Goal: Navigation & Orientation: Find specific page/section

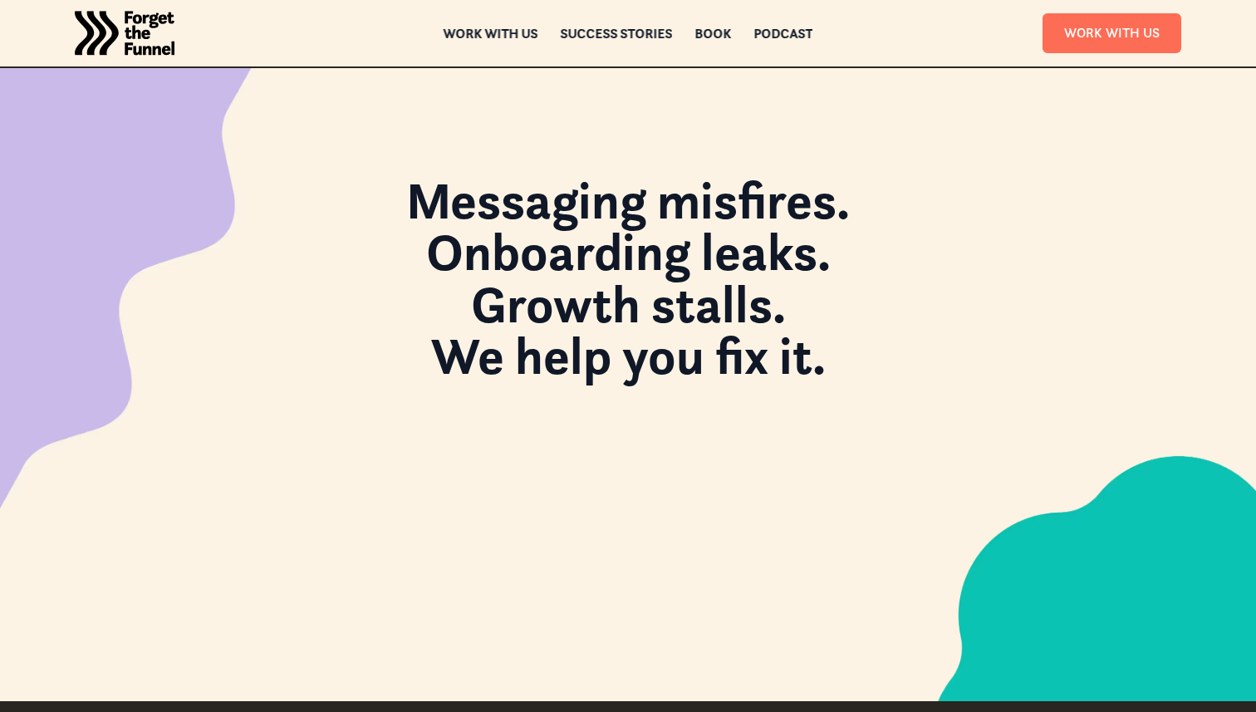
scroll to position [1879, 0]
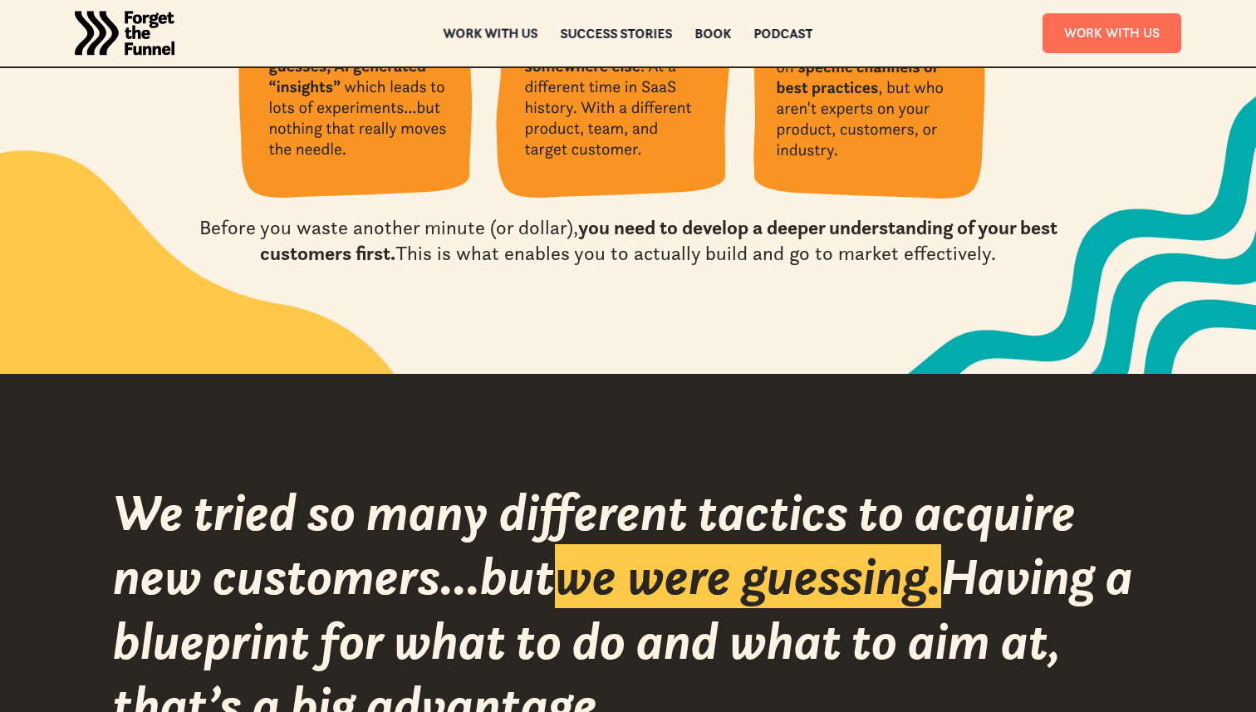
click at [493, 43] on div "ABOUT ABOUT Work with us Work with us Success Stories Success Stories Book Book…" at bounding box center [628, 33] width 1256 height 66
click at [491, 39] on div "Work with us" at bounding box center [490, 45] width 95 height 12
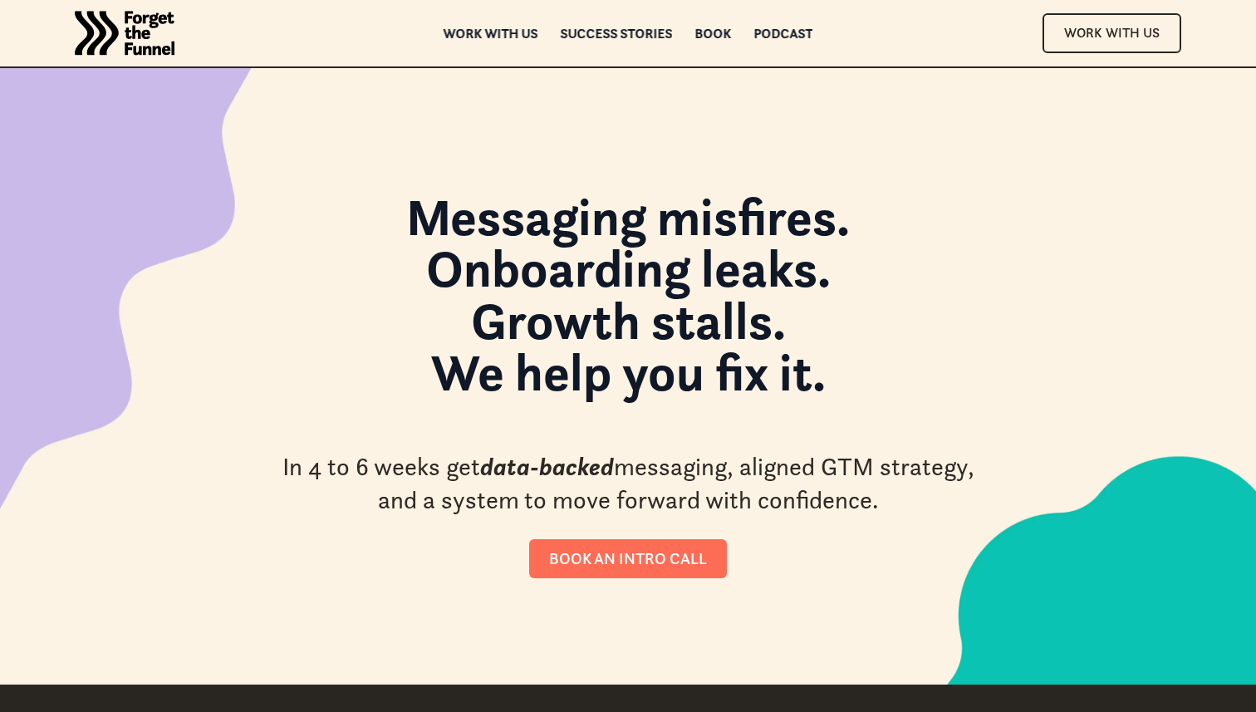
click at [154, 27] on img "home" at bounding box center [125, 33] width 100 height 66
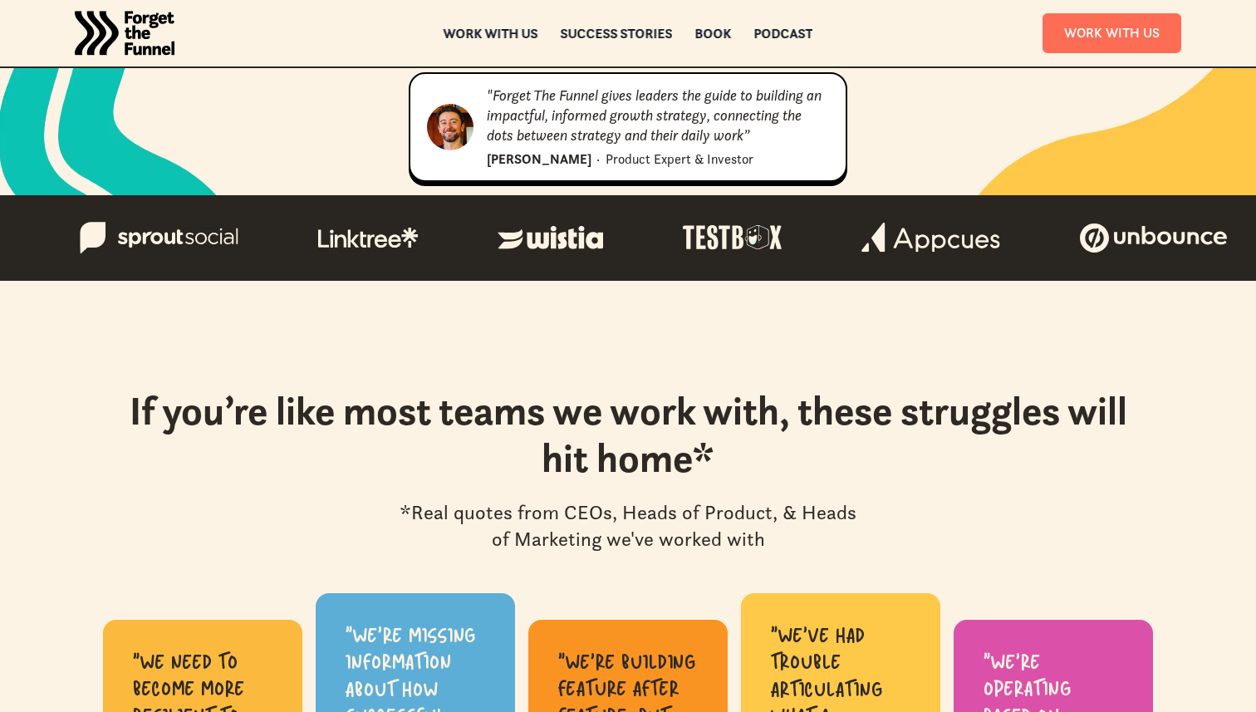
scroll to position [473, 0]
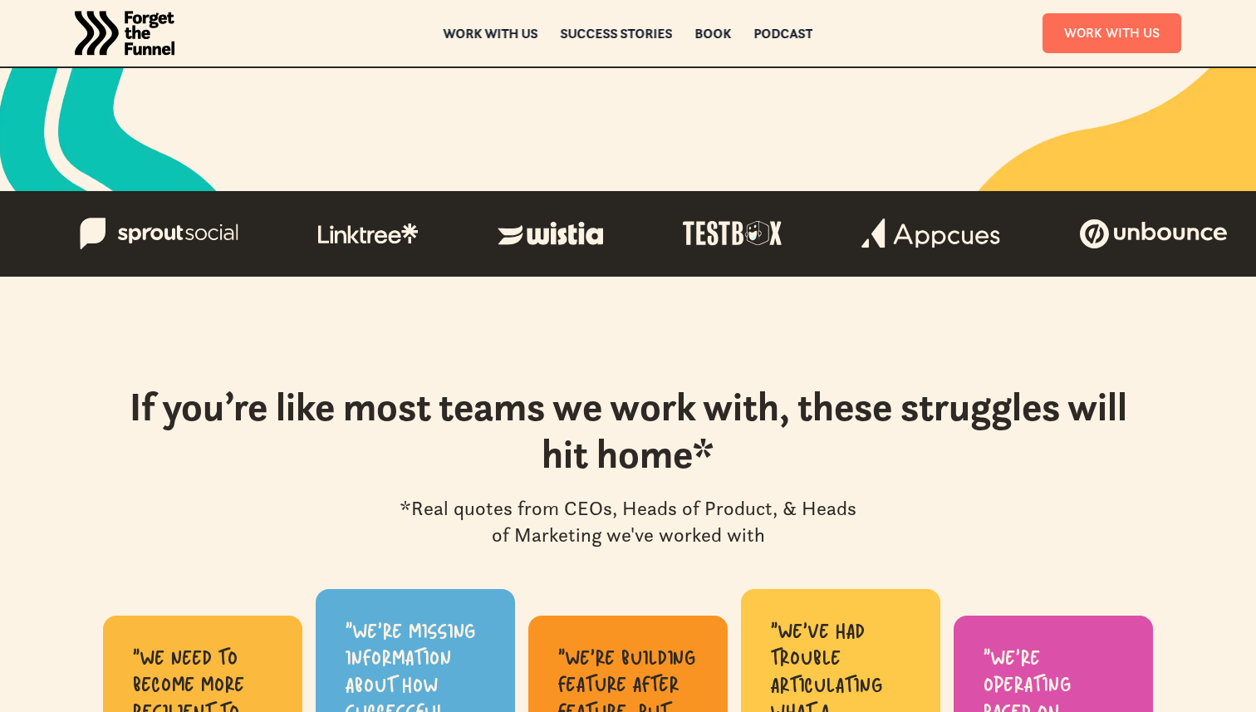
scroll to position [453, 0]
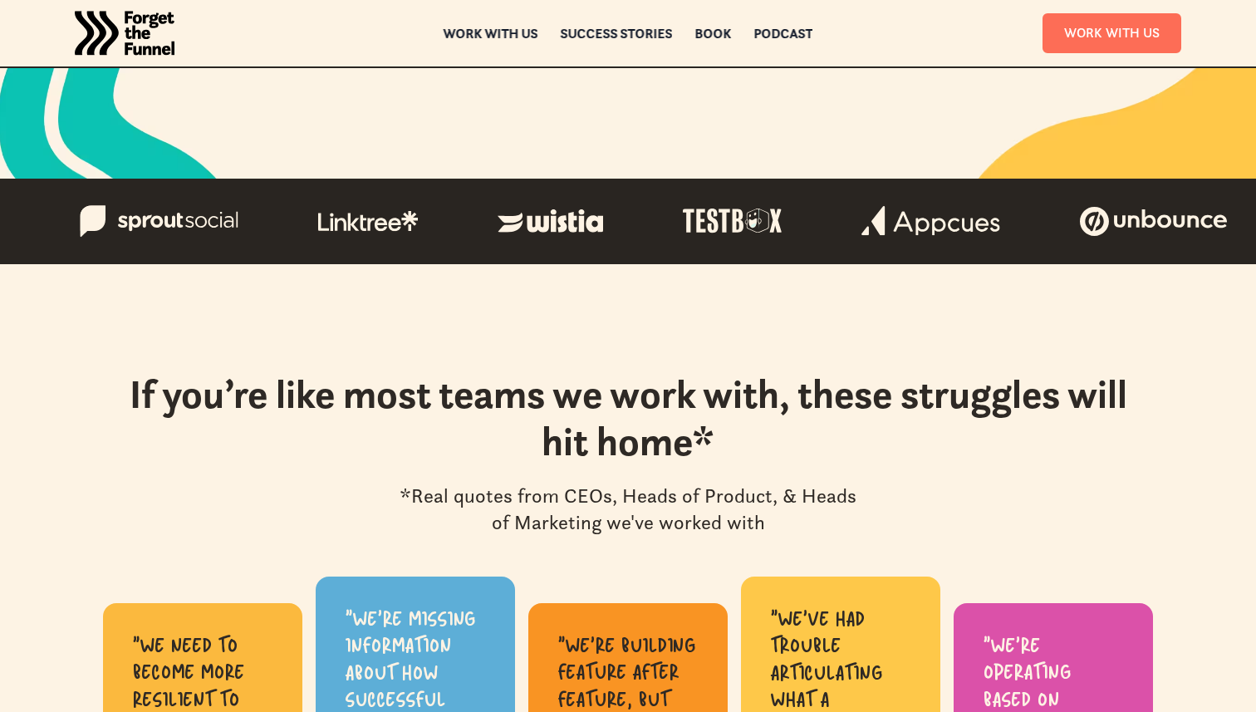
scroll to position [466, 0]
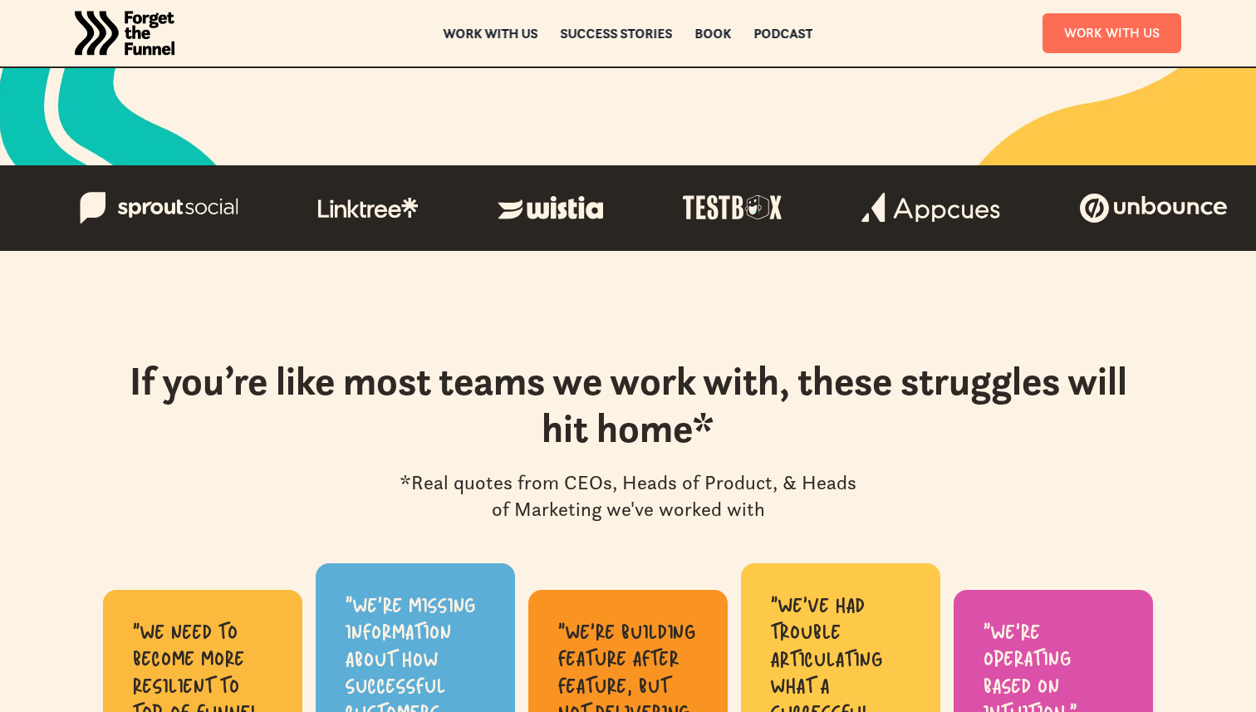
scroll to position [478, 0]
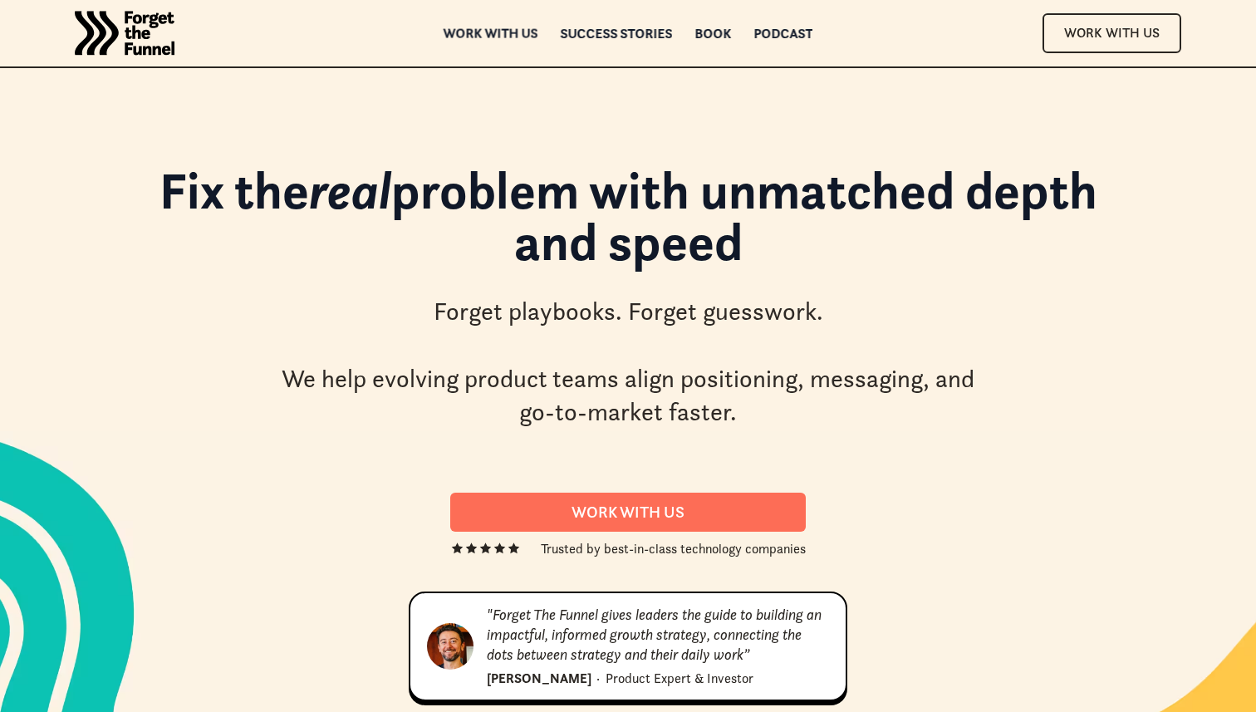
click at [507, 29] on div "Work with us" at bounding box center [490, 33] width 95 height 12
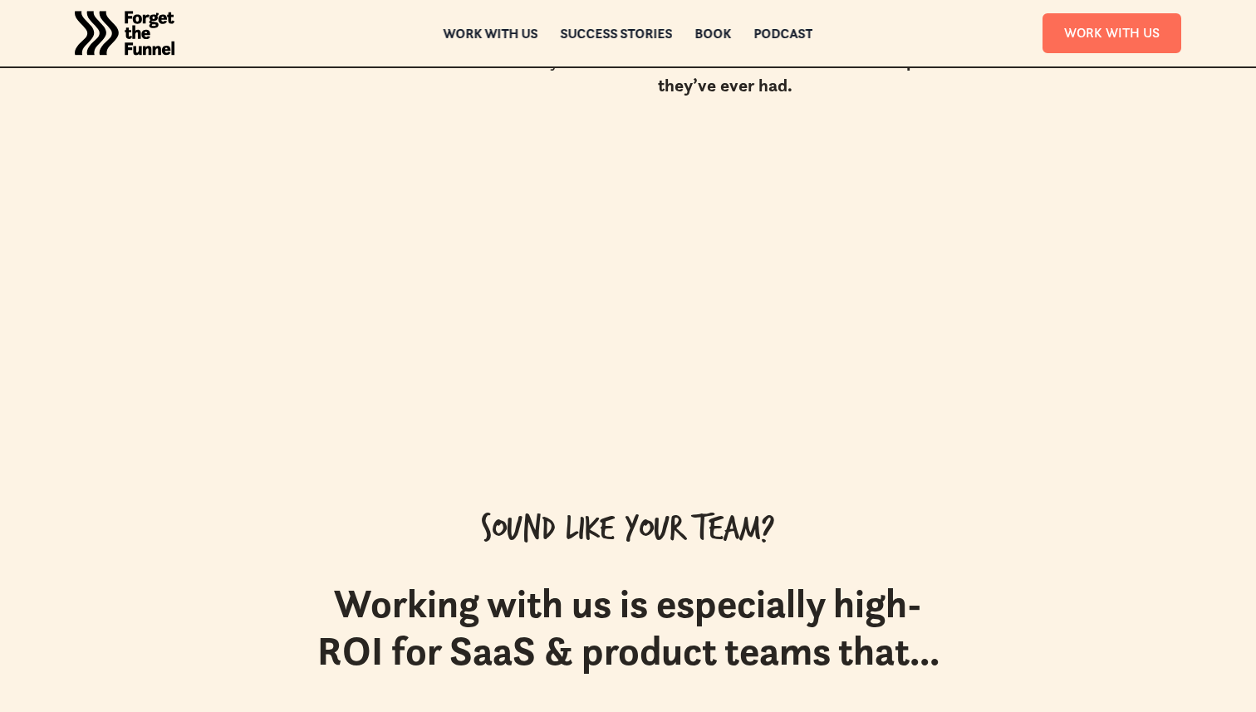
scroll to position [6465, 0]
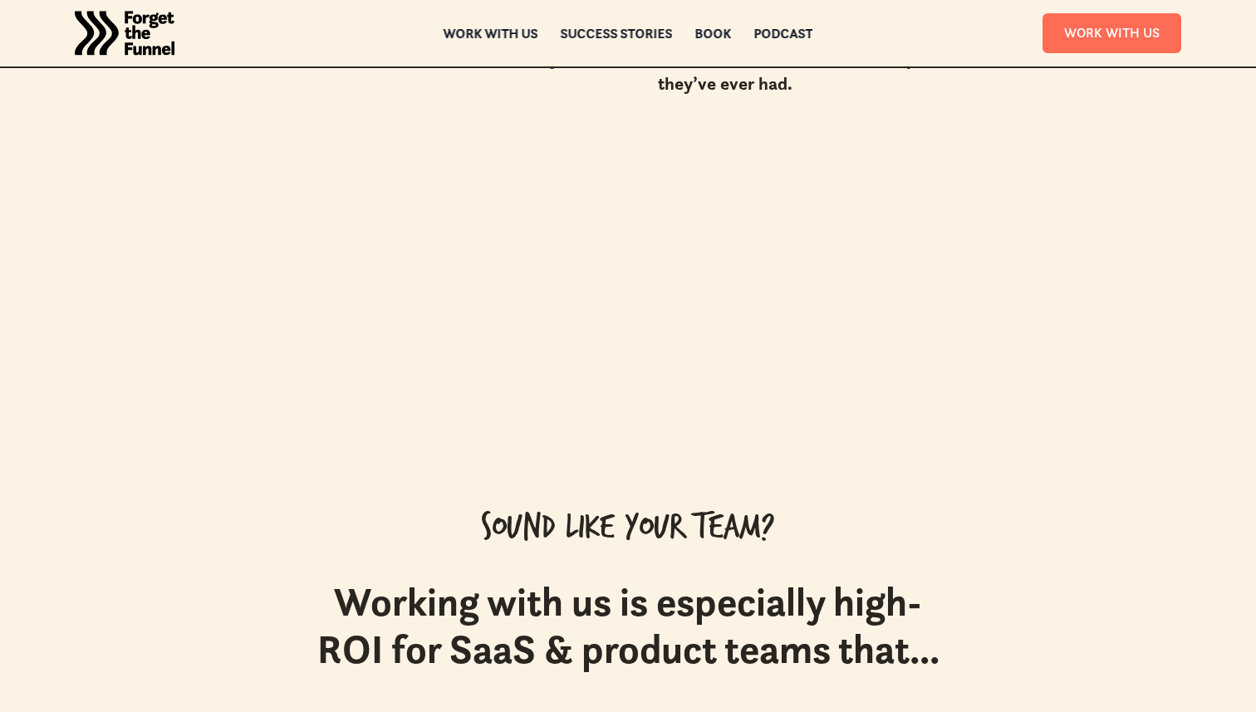
click at [145, 23] on img "home" at bounding box center [125, 33] width 100 height 66
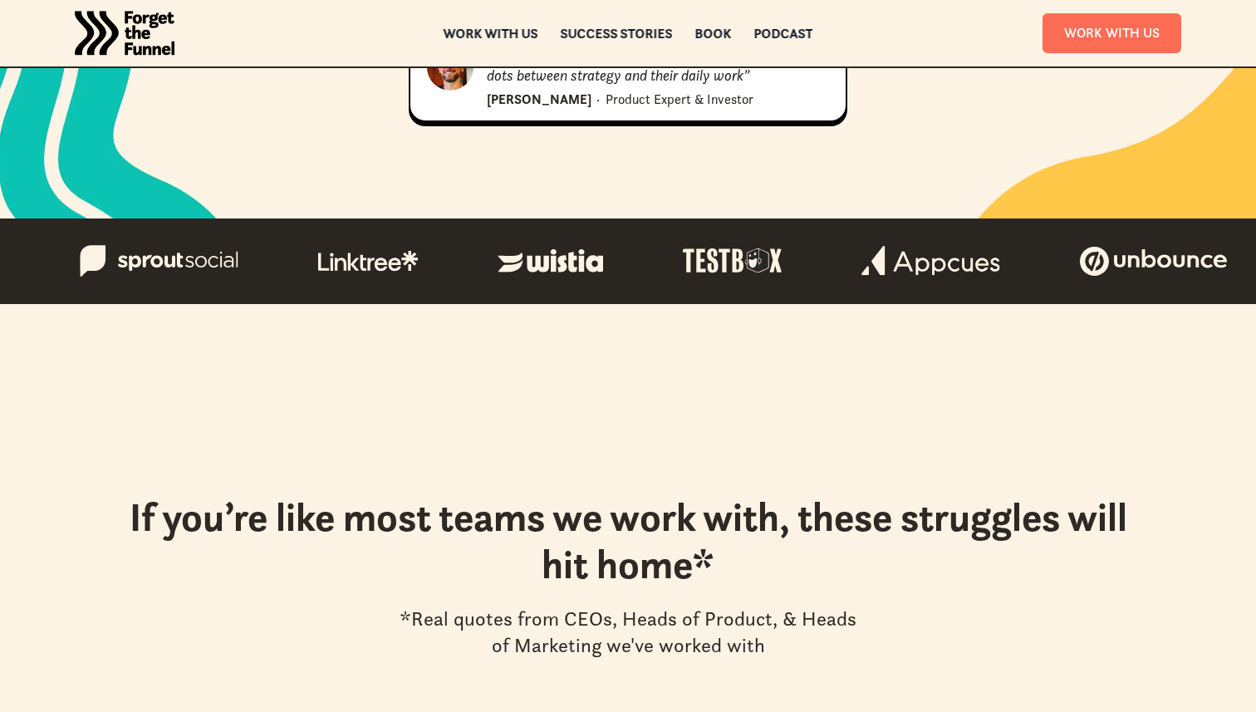
scroll to position [618, 0]
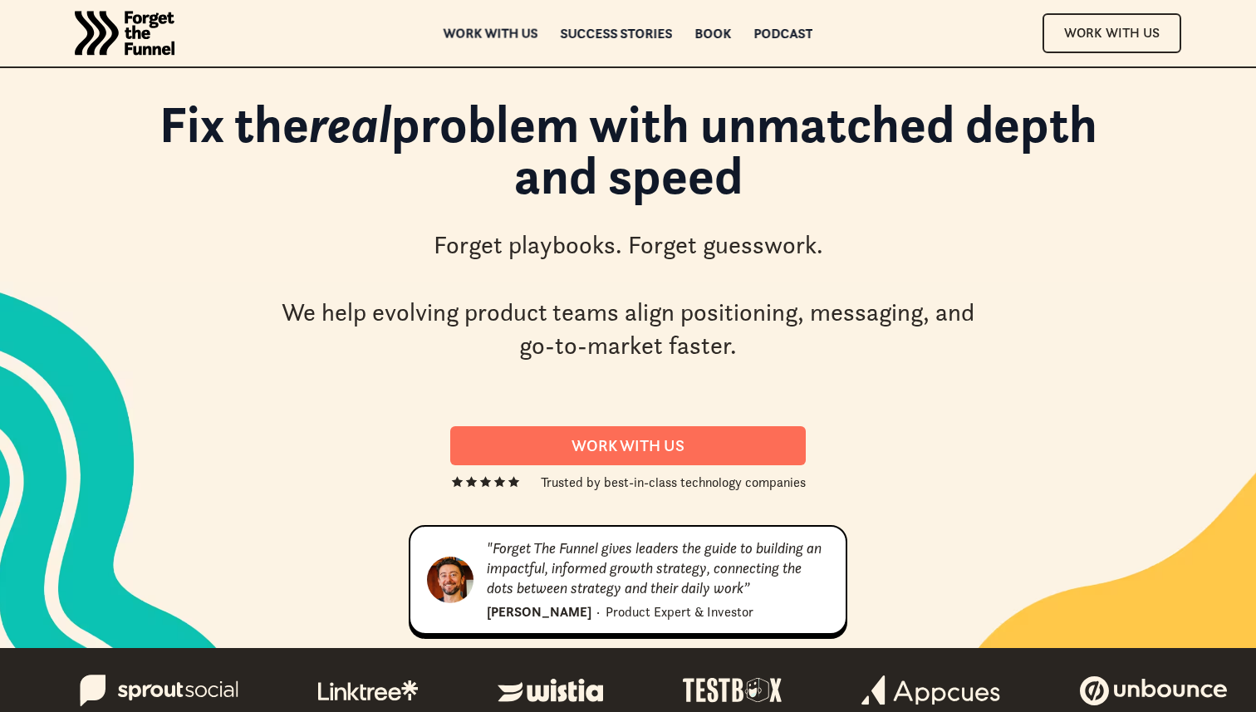
click at [474, 37] on div "Work with us" at bounding box center [490, 33] width 95 height 12
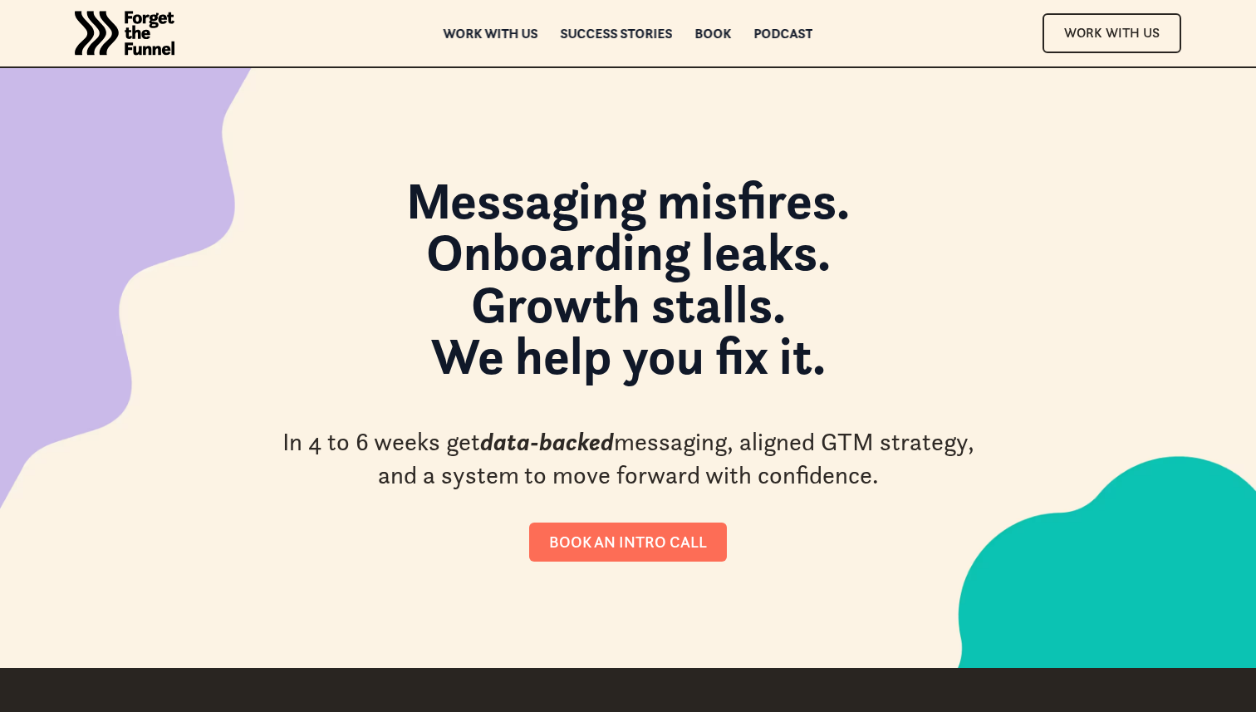
click at [139, 27] on img "home" at bounding box center [125, 33] width 100 height 66
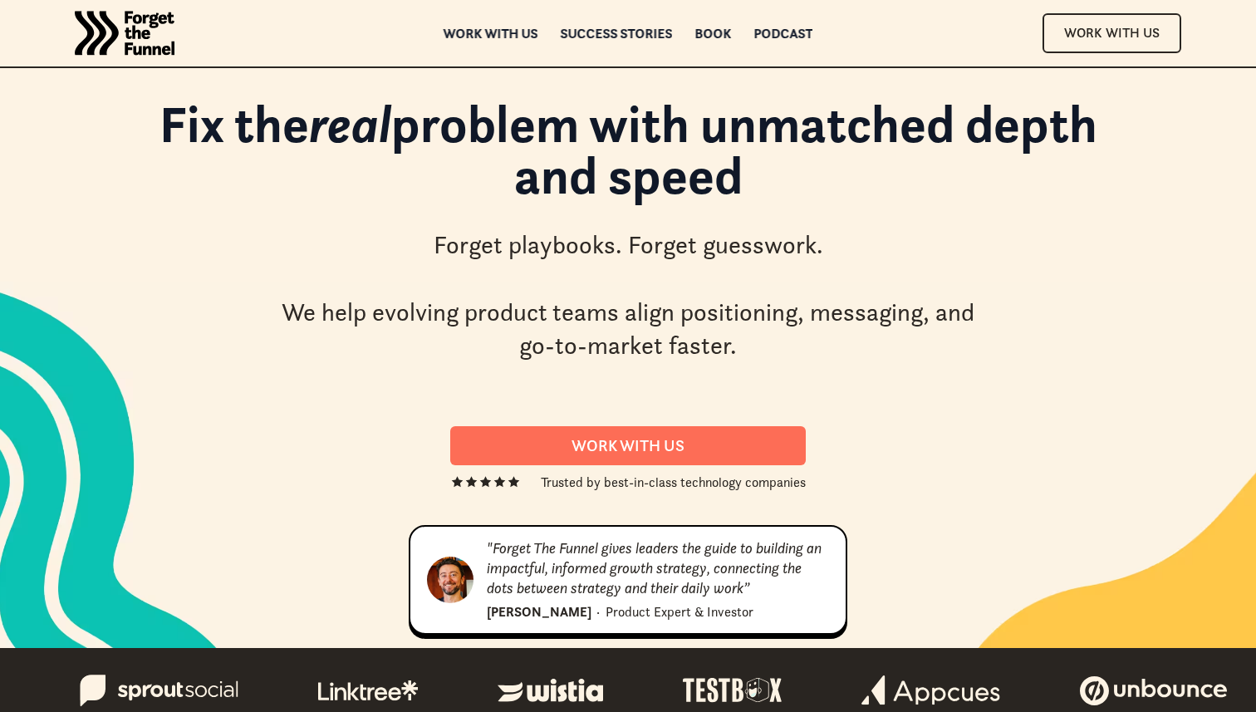
click at [265, 319] on div "Fix the real problem with unmatched depth and speed Forget playbooks. Forget gu…" at bounding box center [628, 230] width 1030 height 298
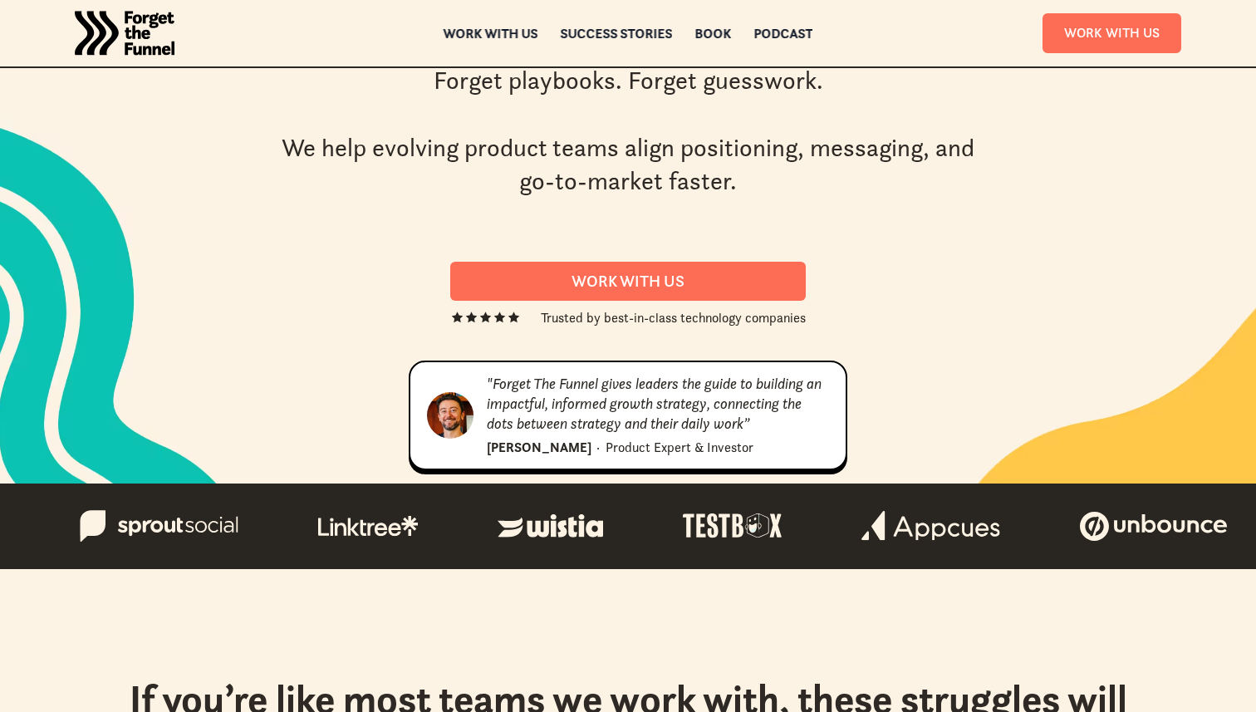
scroll to position [198, 0]
